Goal: Check status: Check status

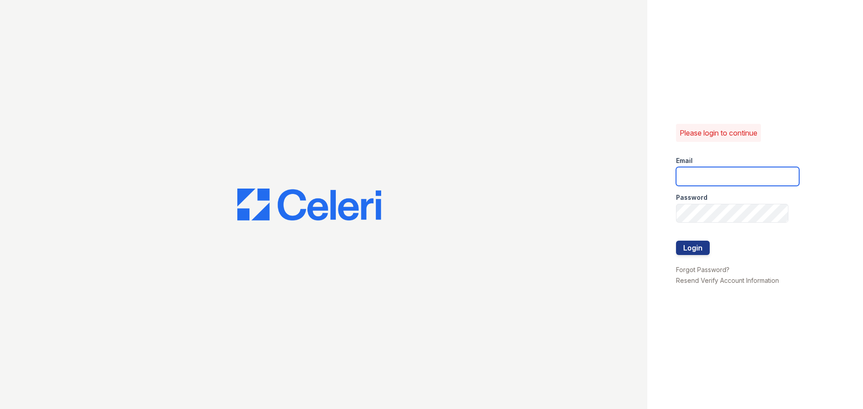
type input "chelab@livebe.com"
click at [696, 249] on button "Login" at bounding box center [693, 248] width 34 height 14
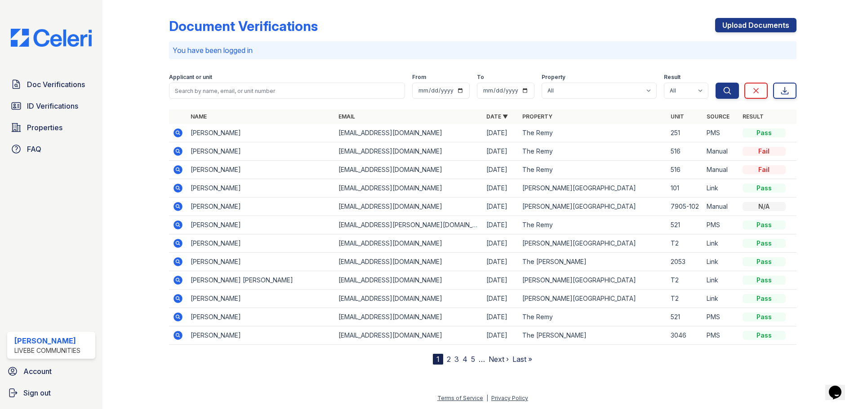
drag, startPoint x: 0, startPoint y: 0, endPoint x: 13, endPoint y: 249, distance: 249.7
click at [639, 238] on td "Glen Oaks Apartments" at bounding box center [593, 244] width 148 height 18
click at [180, 132] on icon at bounding box center [177, 133] width 9 height 9
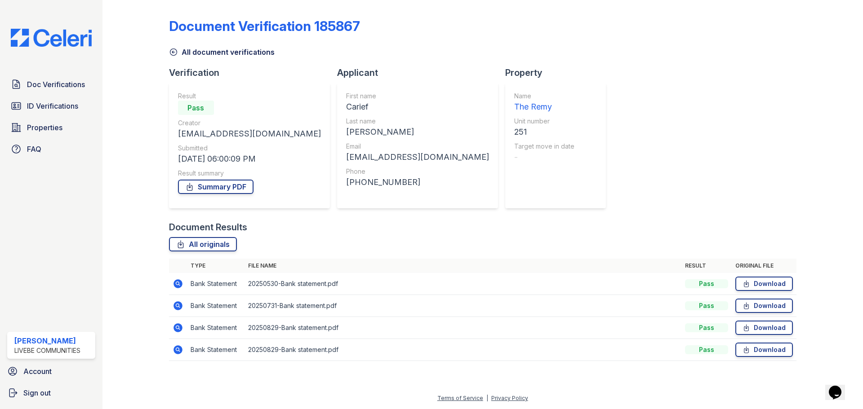
click at [177, 307] on icon at bounding box center [178, 306] width 11 height 11
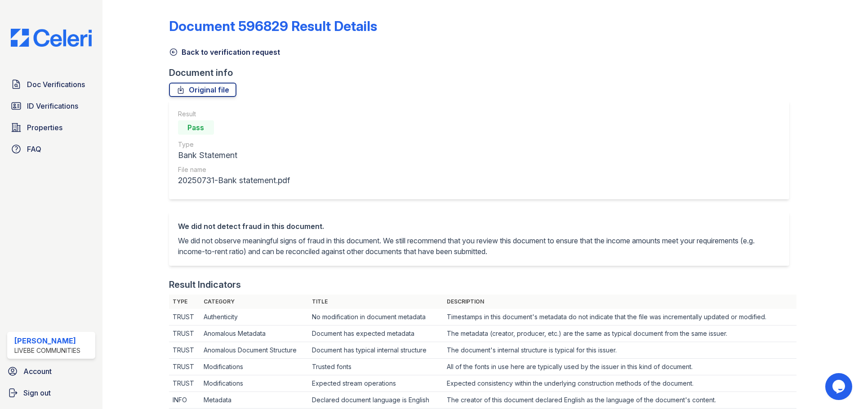
click at [175, 53] on icon at bounding box center [173, 52] width 9 height 9
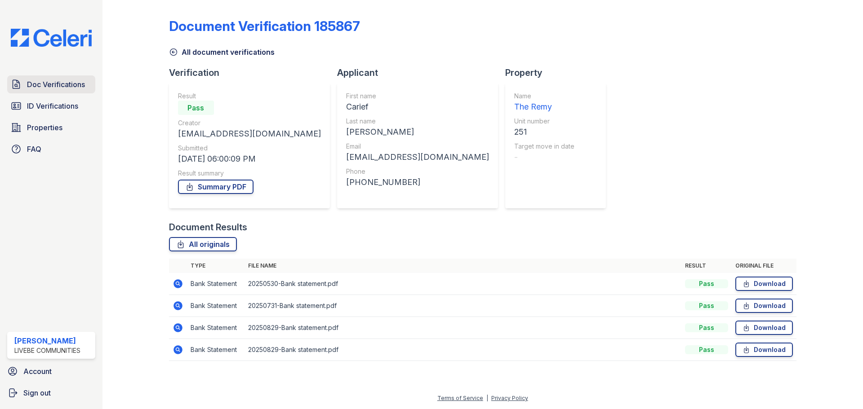
click at [80, 85] on span "Doc Verifications" at bounding box center [56, 84] width 58 height 11
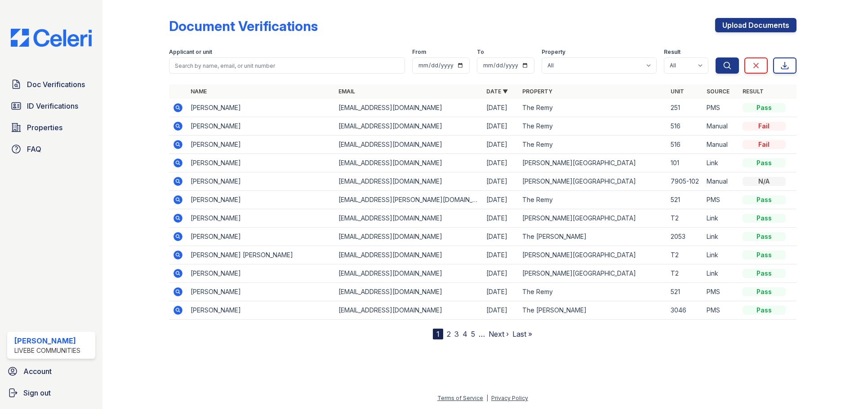
click at [177, 109] on icon at bounding box center [178, 107] width 11 height 11
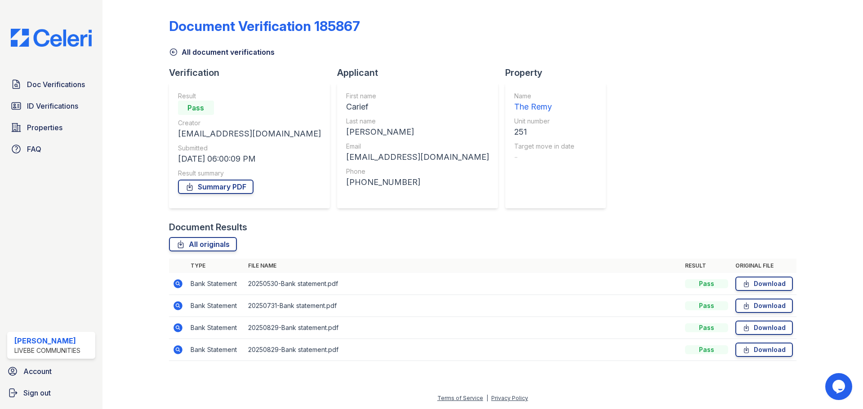
click at [175, 350] on icon at bounding box center [177, 350] width 9 height 9
